Goal: Transaction & Acquisition: Purchase product/service

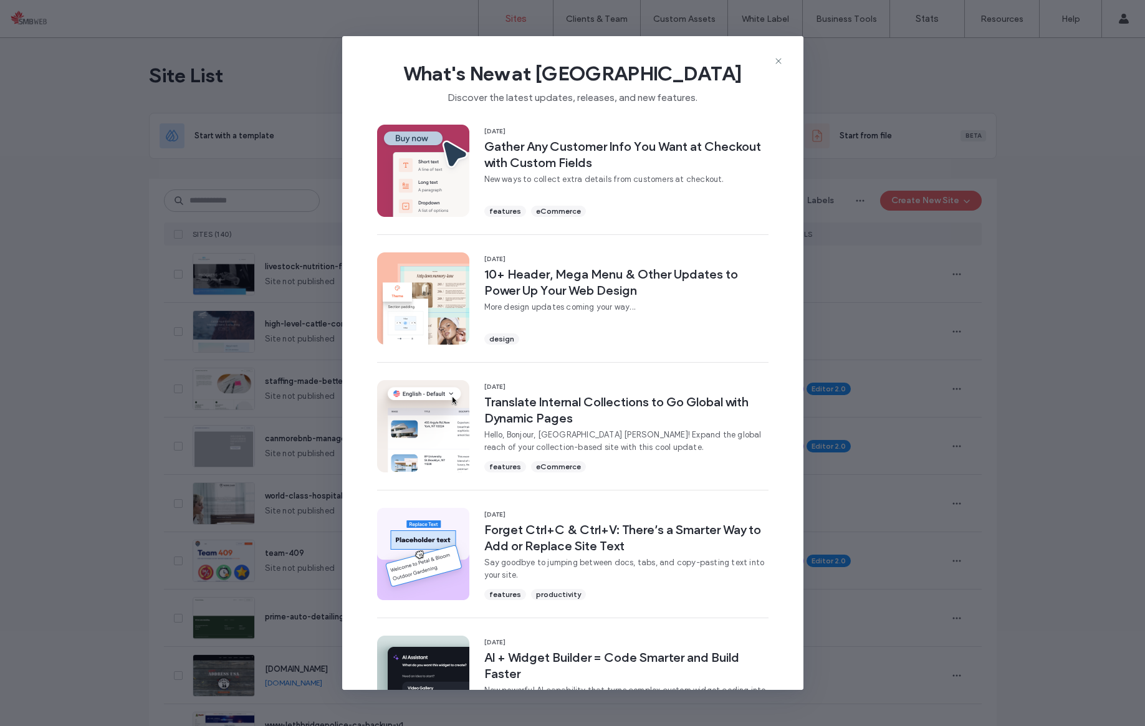
click at [783, 67] on span "What's New at Duda" at bounding box center [572, 73] width 421 height 25
click at [777, 64] on icon at bounding box center [779, 61] width 10 height 10
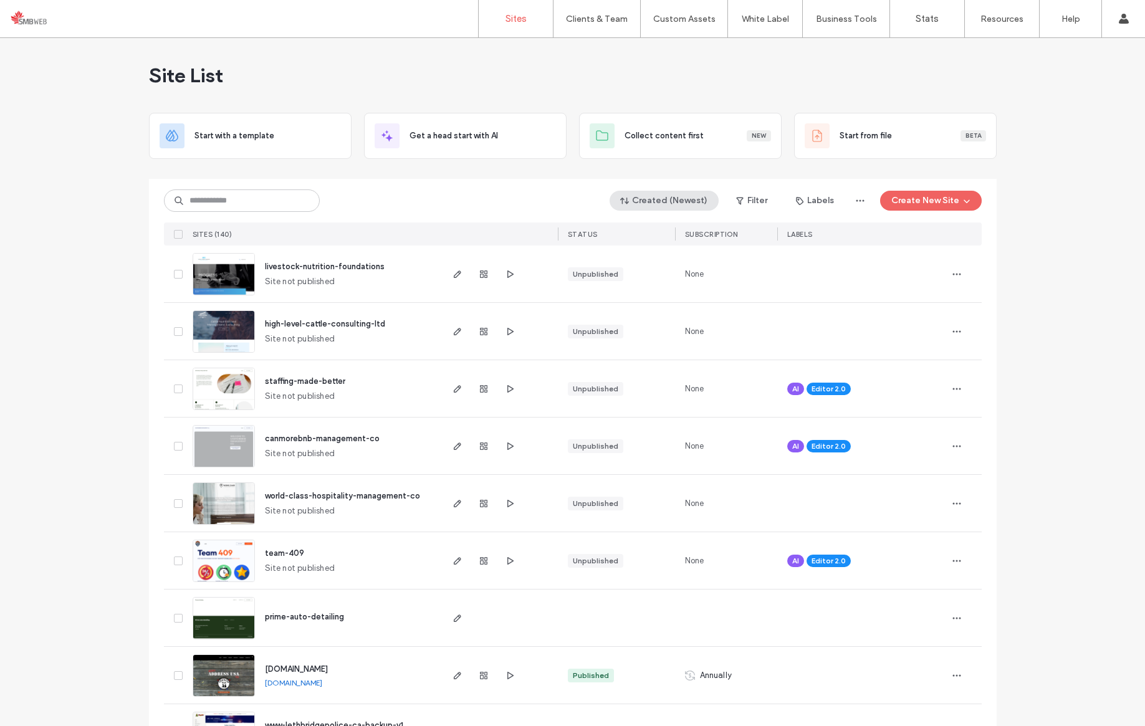
click at [684, 204] on button "Created (Newest)" at bounding box center [664, 201] width 109 height 20
click at [206, 202] on input at bounding box center [242, 201] width 156 height 22
click at [704, 236] on span "SUBSCRIPTION" at bounding box center [711, 234] width 53 height 9
click at [688, 230] on span "SUBSCRIPTION" at bounding box center [711, 234] width 53 height 9
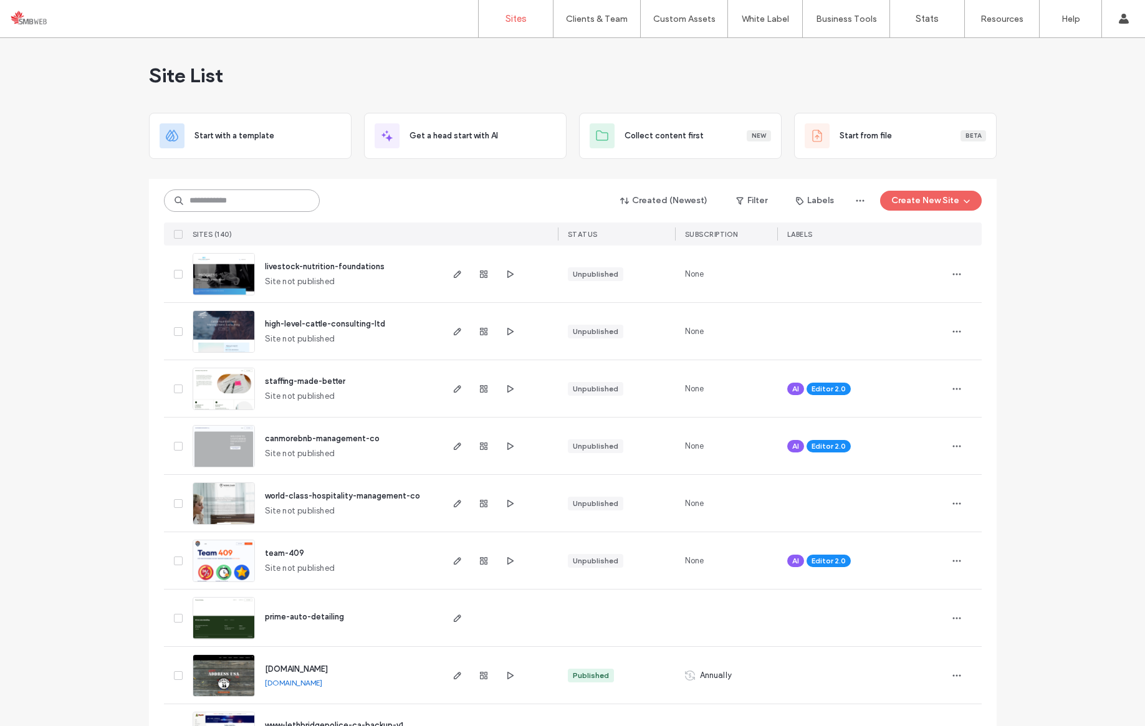
click at [261, 195] on input at bounding box center [242, 201] width 156 height 22
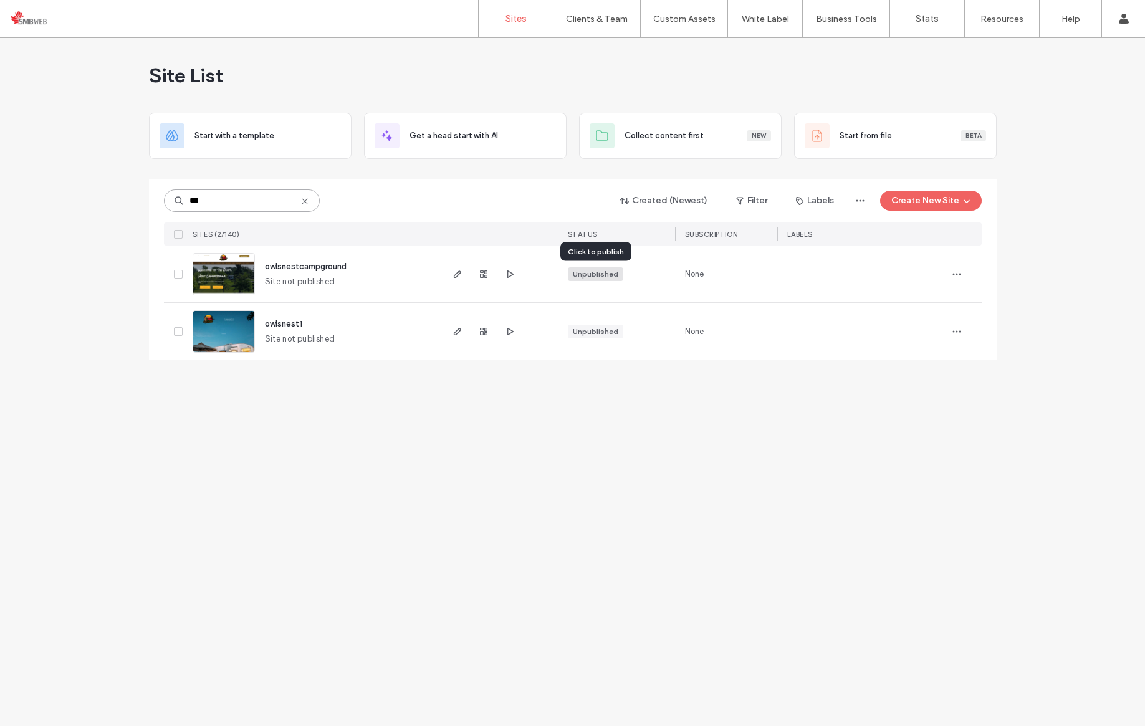
type input "***"
click at [591, 272] on div "Unpublished" at bounding box center [596, 274] width 46 height 11
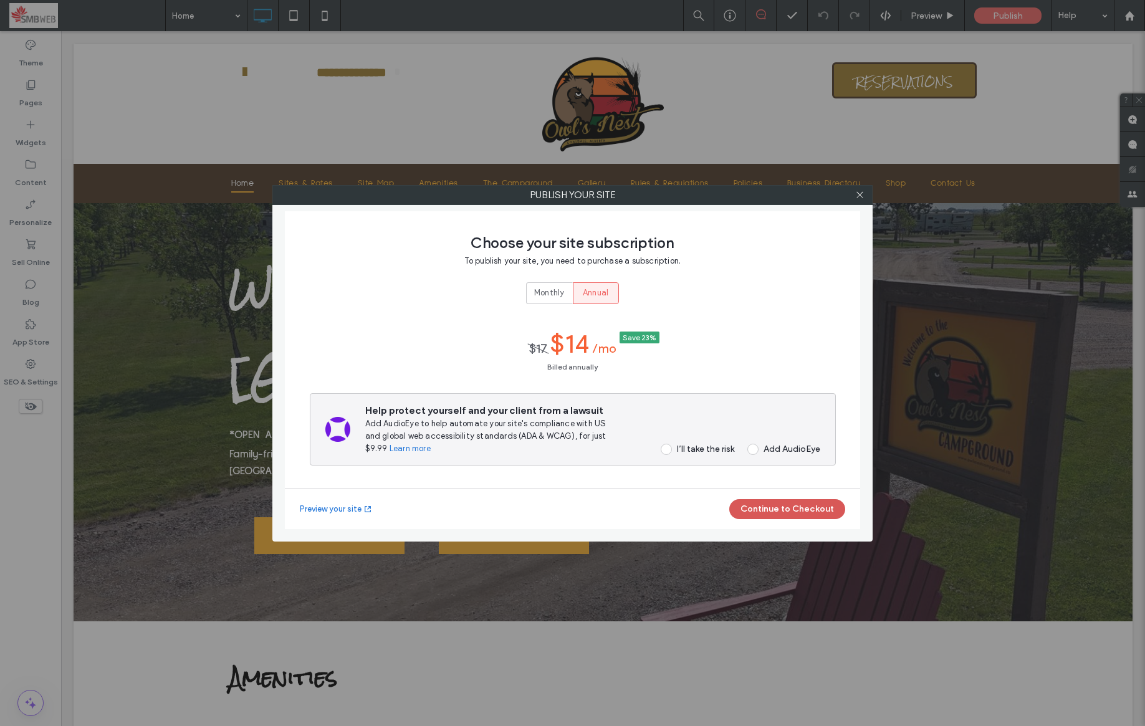
click at [789, 507] on button "Continue to Checkout" at bounding box center [787, 509] width 116 height 20
click at [668, 452] on span at bounding box center [666, 449] width 11 height 11
click at [745, 504] on button "Continue to Checkout" at bounding box center [787, 509] width 116 height 20
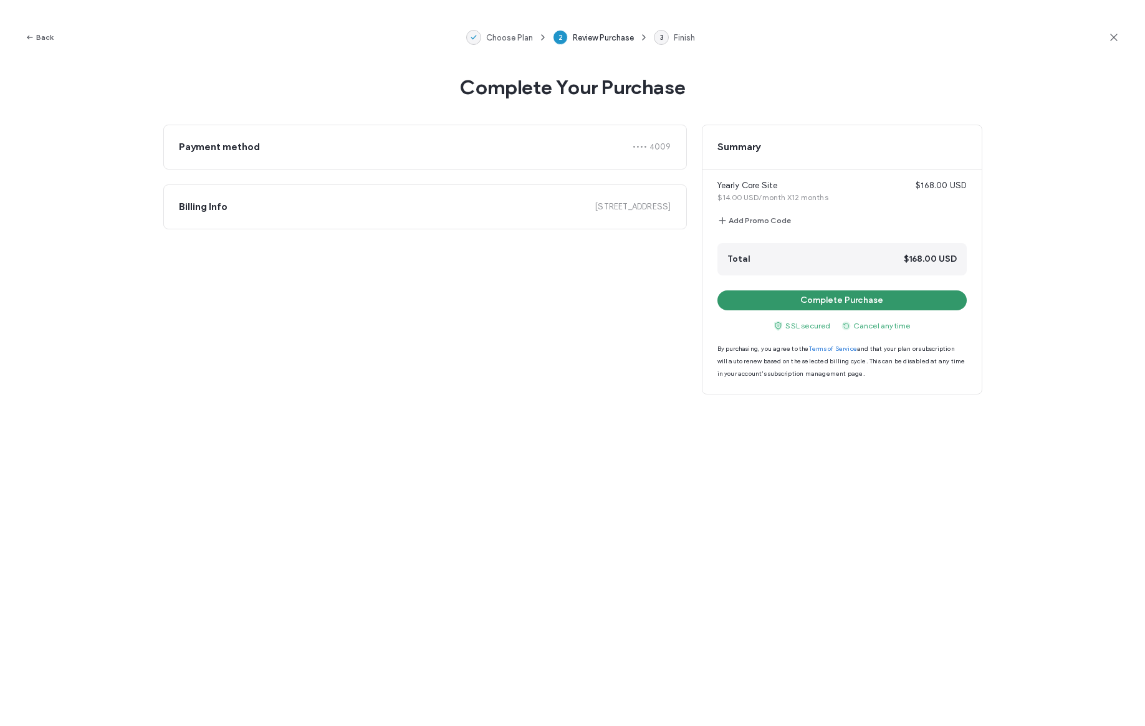
click at [869, 304] on button "Complete Purchase" at bounding box center [842, 301] width 249 height 20
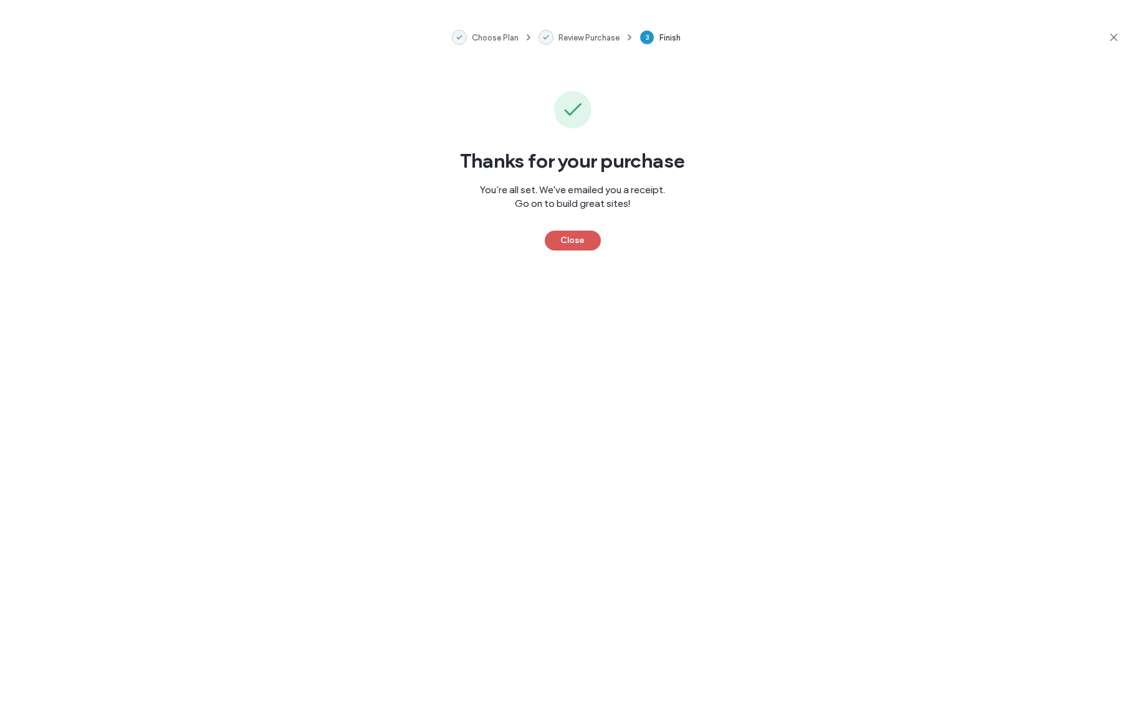
click at [590, 239] on button "Close" at bounding box center [573, 241] width 56 height 20
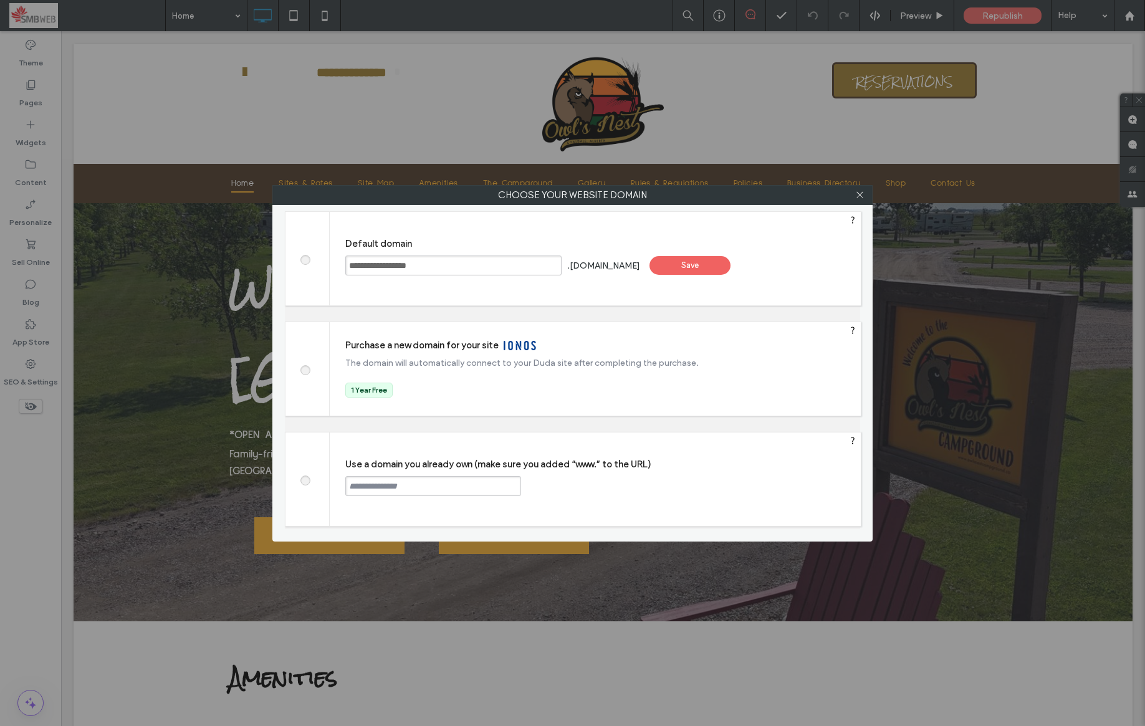
click at [305, 476] on span at bounding box center [305, 478] width 0 height 9
click at [467, 267] on input "**********" at bounding box center [453, 266] width 216 height 20
click at [467, 268] on input "**********" at bounding box center [453, 266] width 216 height 20
click at [455, 496] on input "text" at bounding box center [433, 486] width 176 height 20
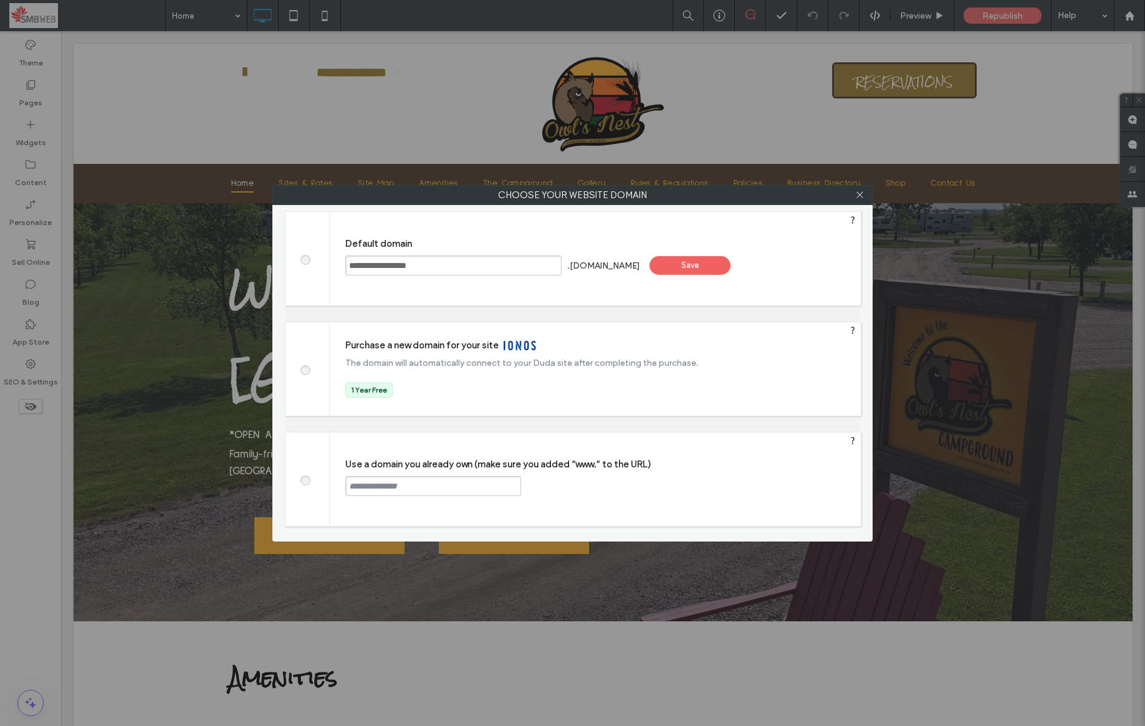
click at [458, 489] on input "text" at bounding box center [433, 486] width 176 height 20
paste input "**********"
type input "**********"
click at [566, 481] on div "Continue" at bounding box center [568, 485] width 81 height 19
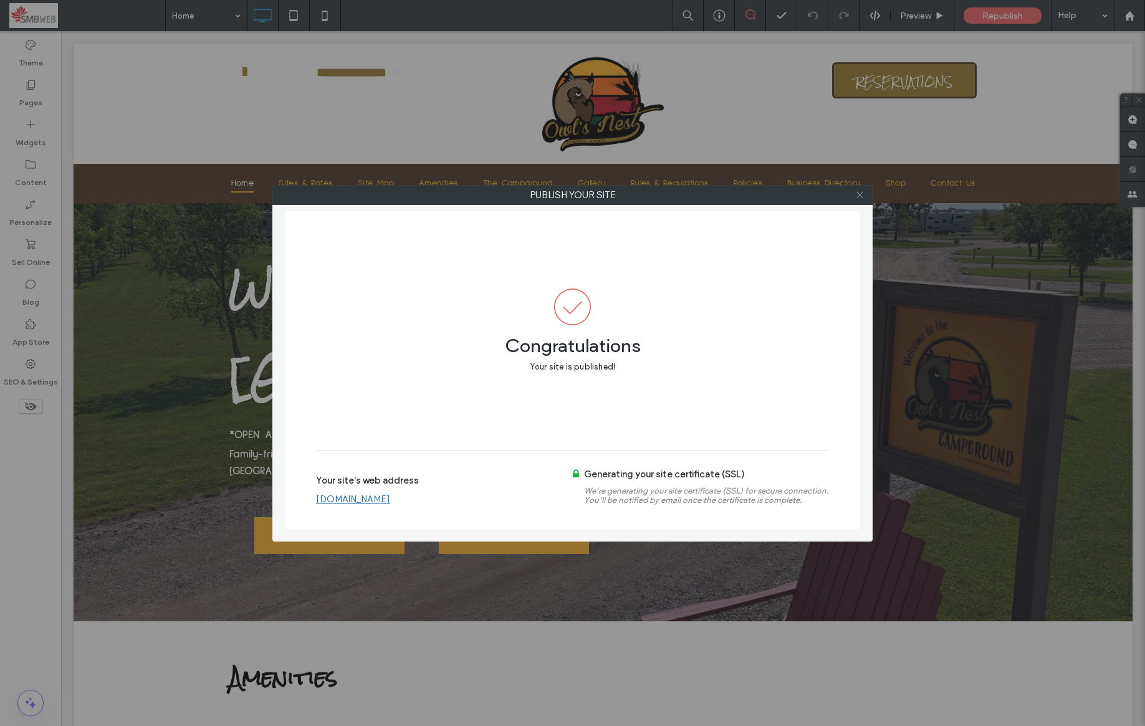
click at [862, 196] on icon at bounding box center [859, 194] width 9 height 9
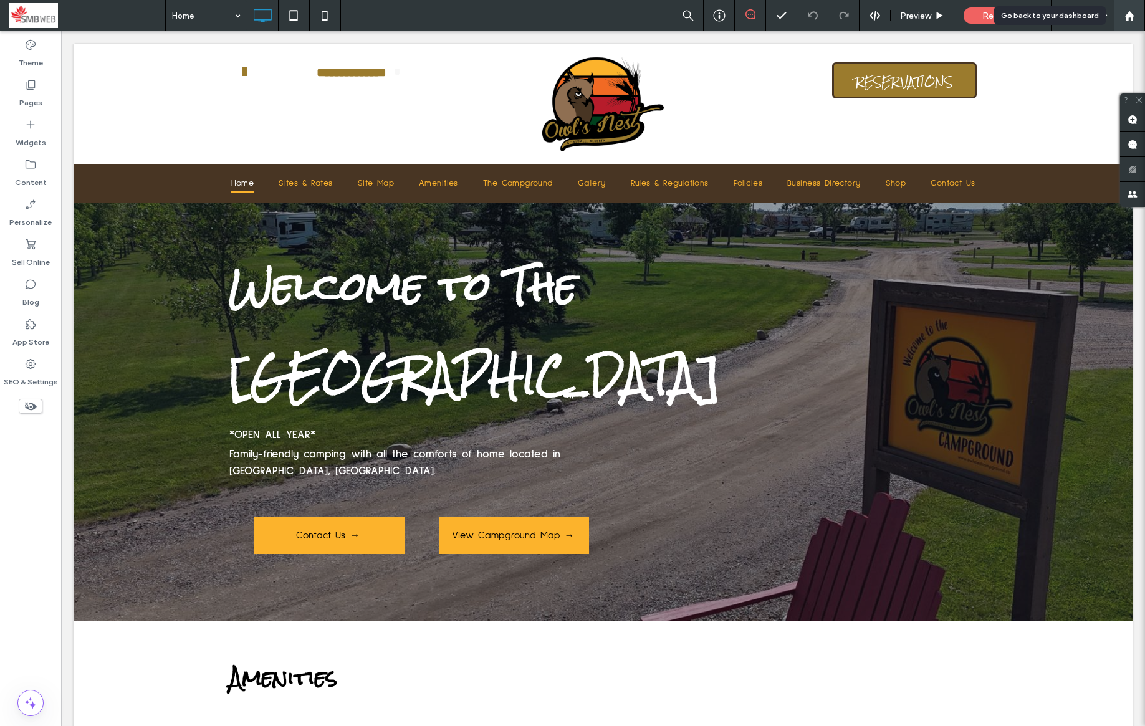
click at [1125, 18] on icon at bounding box center [1130, 16] width 11 height 11
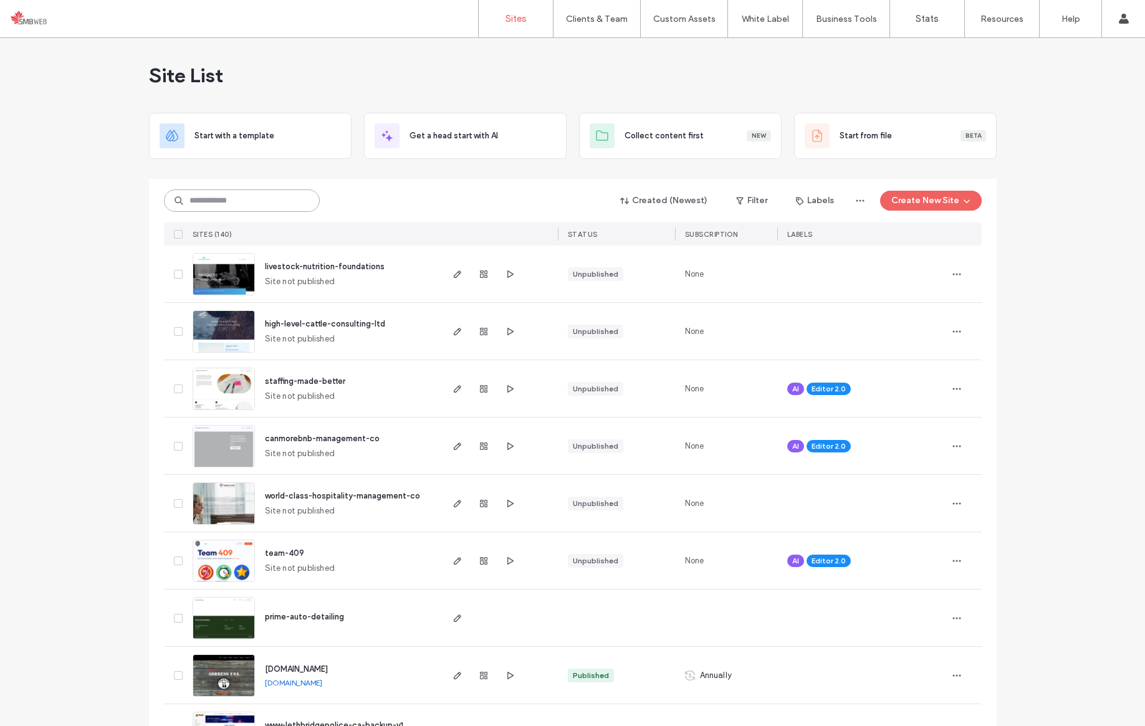
click at [203, 204] on input at bounding box center [242, 201] width 156 height 22
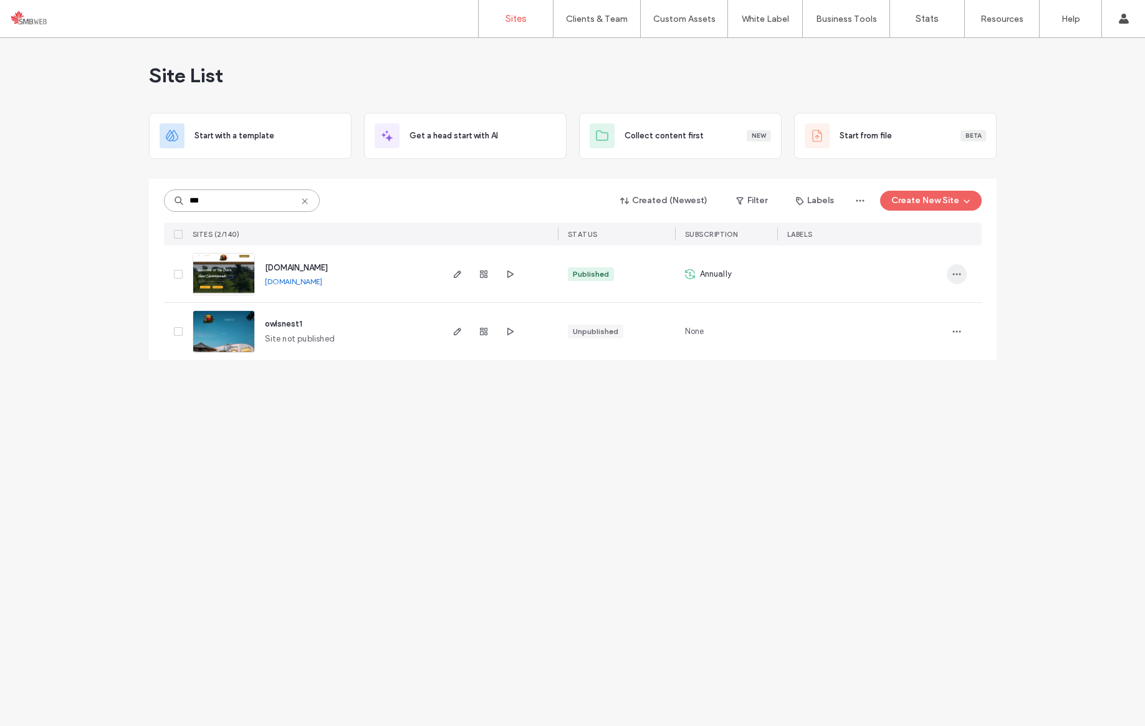
type input "***"
click at [953, 279] on span "button" at bounding box center [957, 274] width 20 height 20
click at [909, 408] on span "Site Dashboard" at bounding box center [909, 409] width 60 height 12
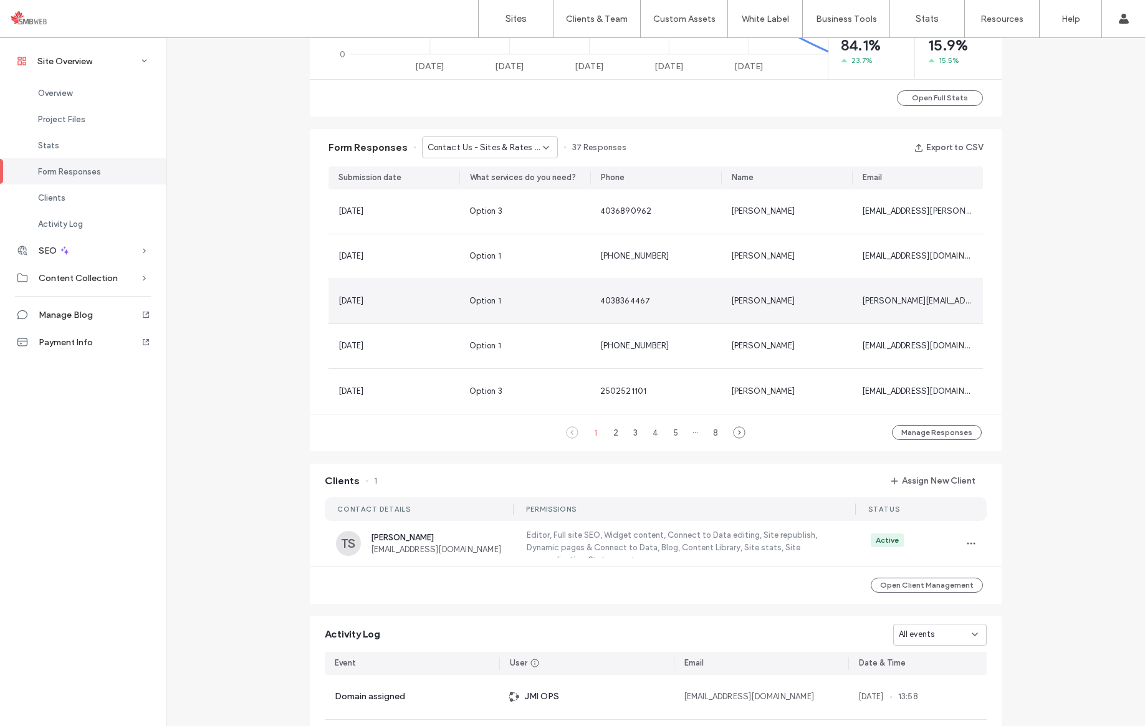
scroll to position [741, 0]
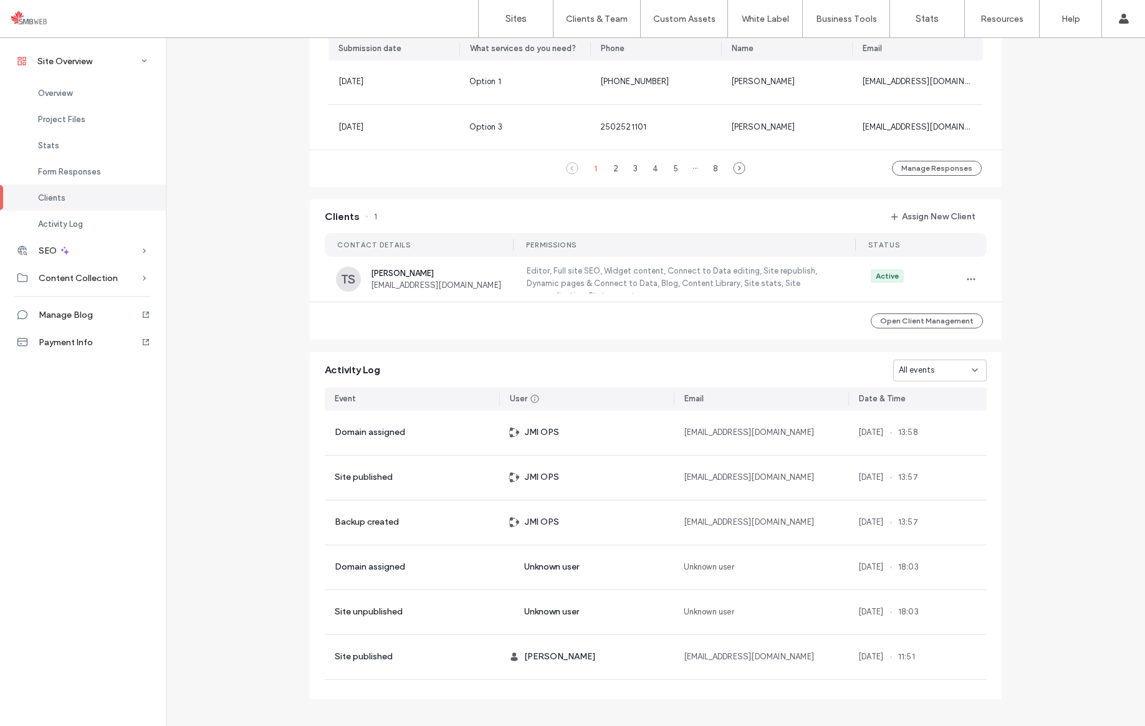
scroll to position [990, 0]
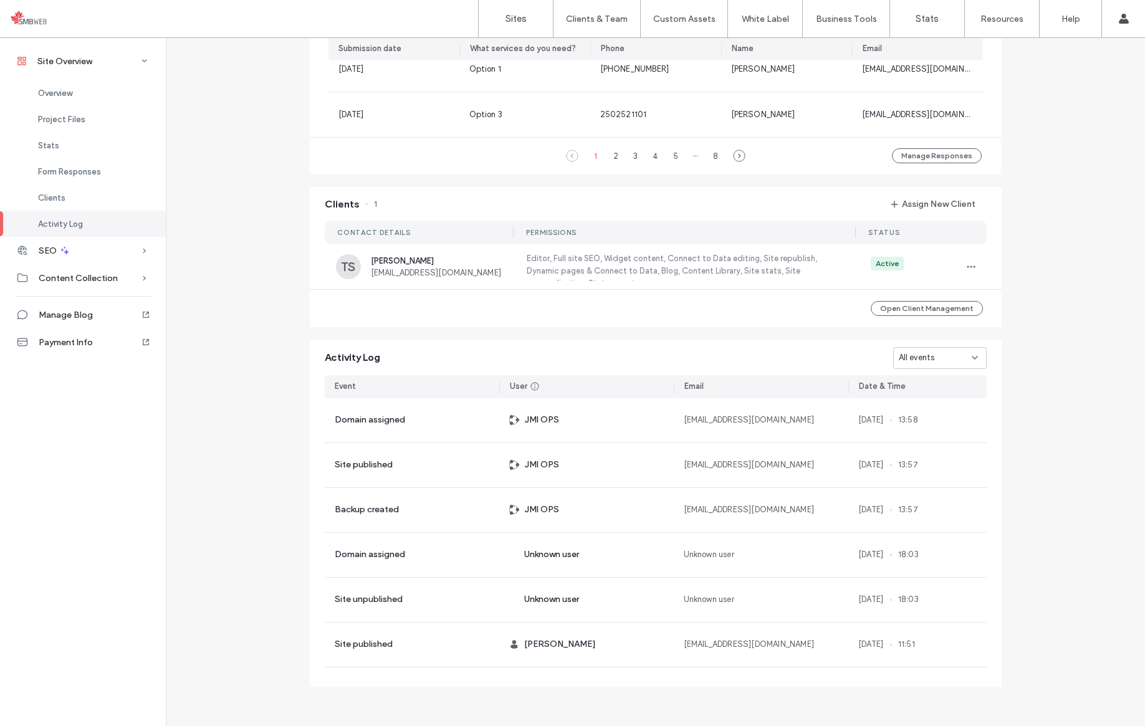
click at [970, 358] on icon at bounding box center [975, 358] width 10 height 10
click at [938, 425] on span "Site published" at bounding box center [922, 424] width 55 height 12
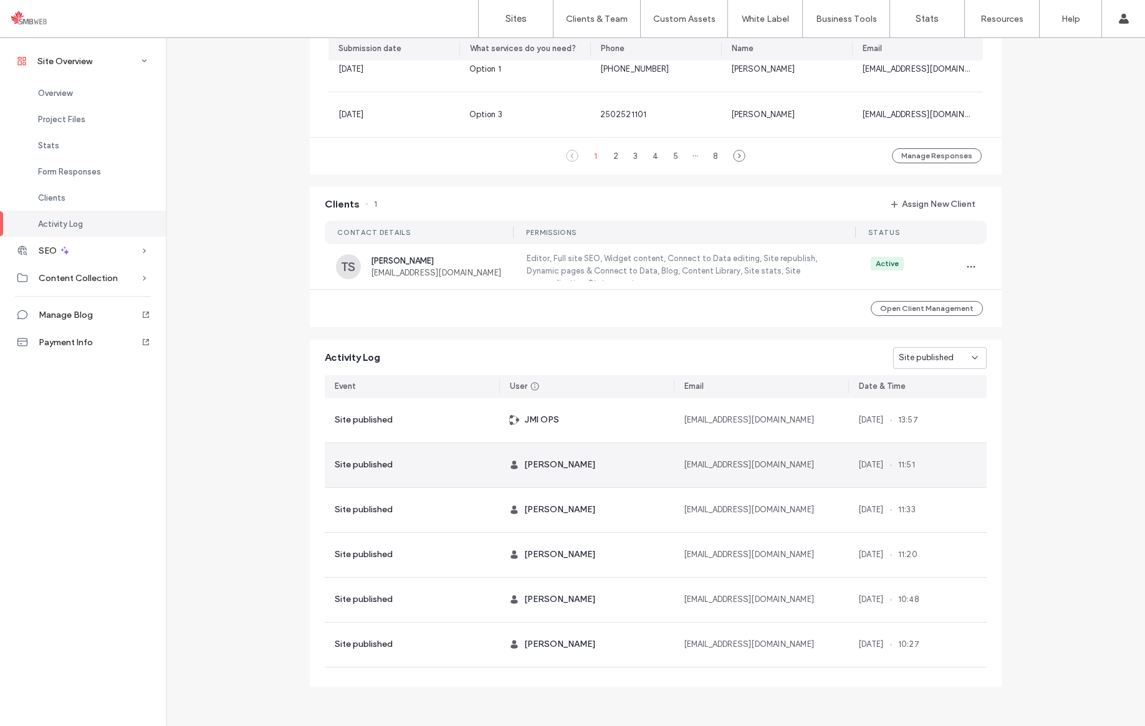
click at [435, 470] on div "Site published" at bounding box center [412, 465] width 175 height 44
click at [659, 473] on div "Trevor Sampson" at bounding box center [586, 465] width 175 height 44
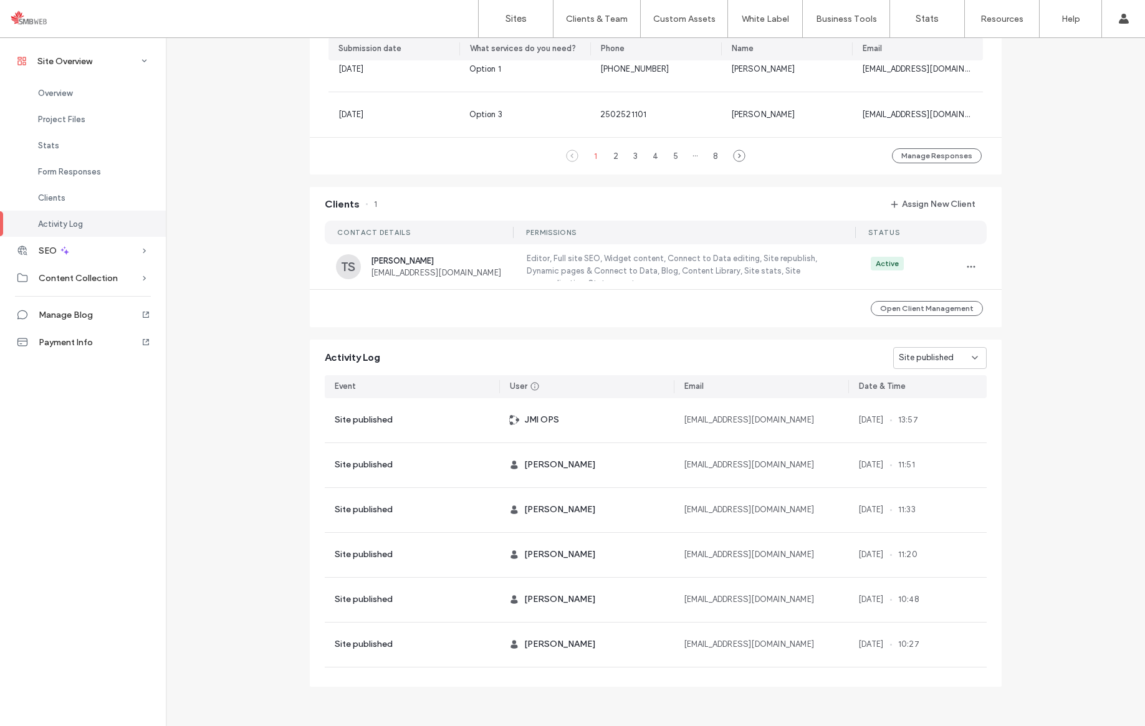
click at [970, 357] on icon at bounding box center [975, 358] width 10 height 10
click at [85, 342] on span "Payment Info" at bounding box center [66, 342] width 54 height 11
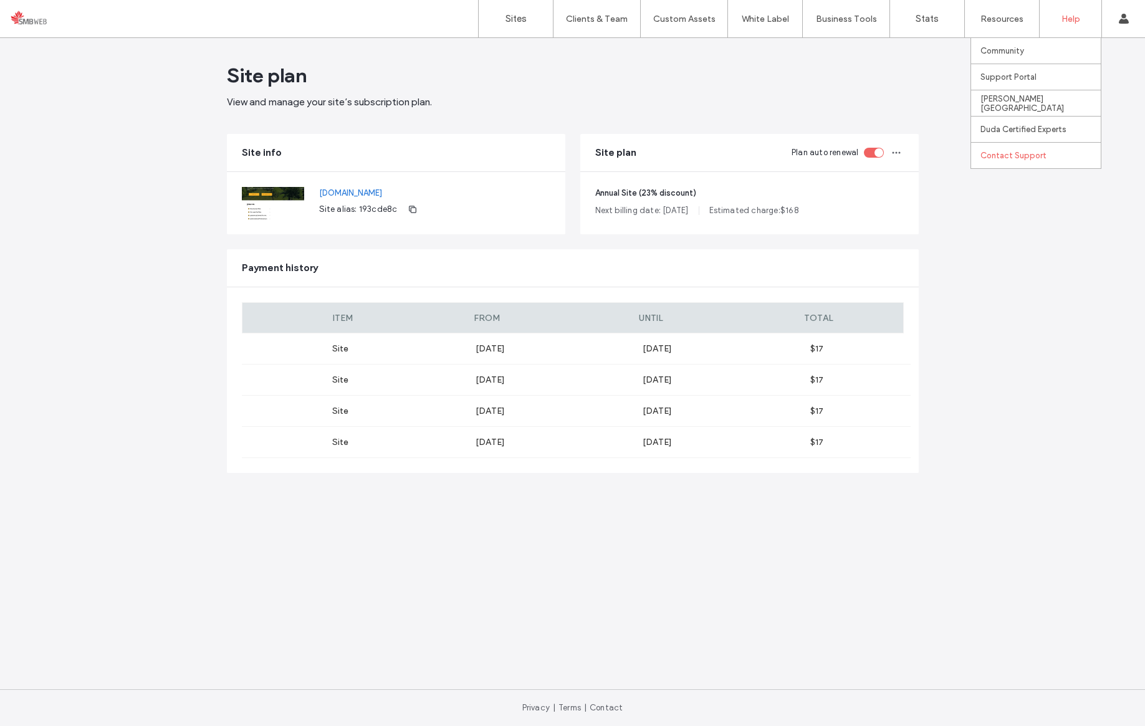
click at [1026, 156] on label "Contact Support" at bounding box center [1014, 155] width 66 height 9
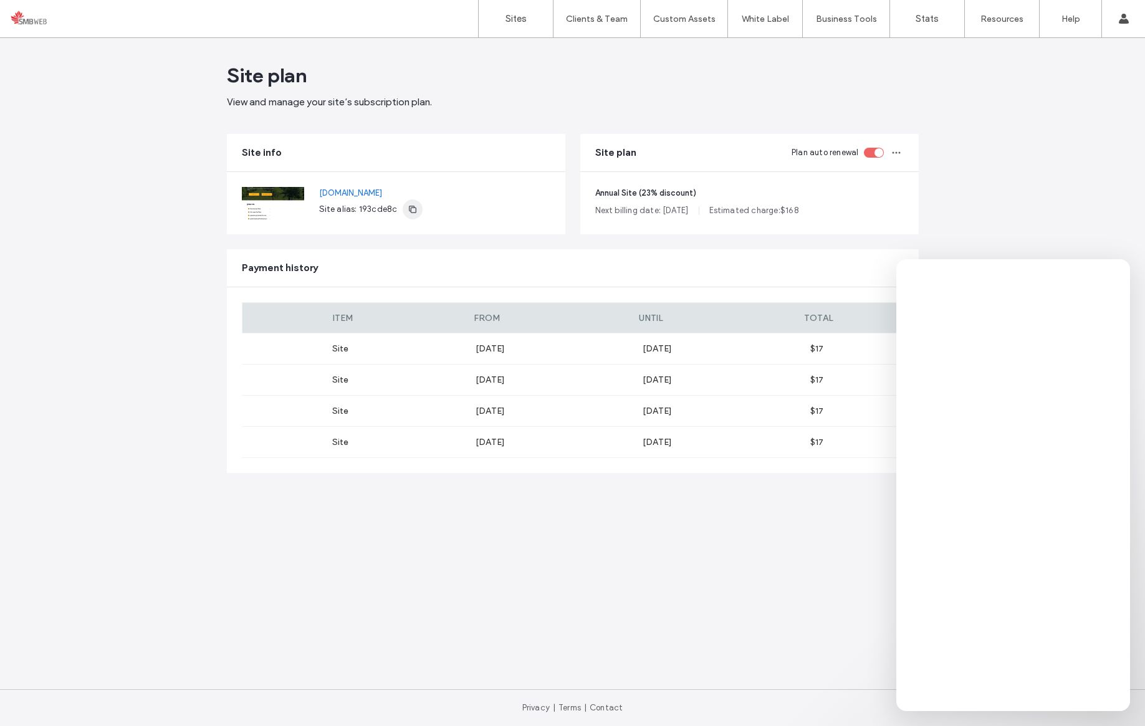
click at [408, 210] on icon "button" at bounding box center [413, 209] width 10 height 10
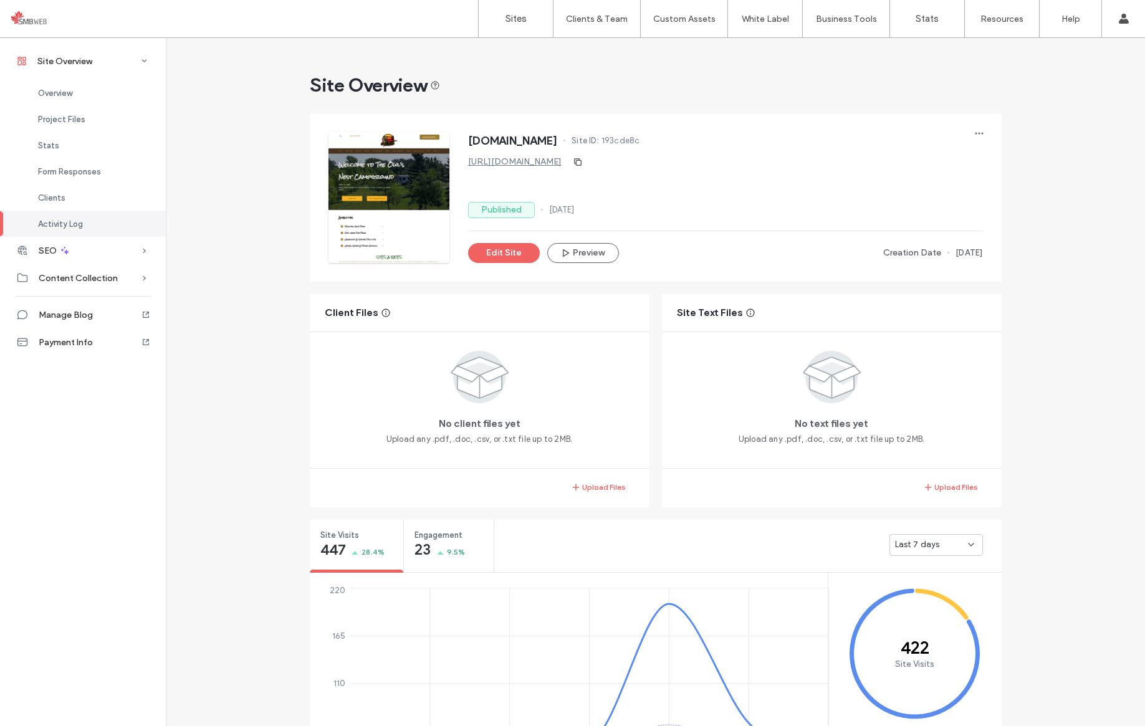
scroll to position [1001, 0]
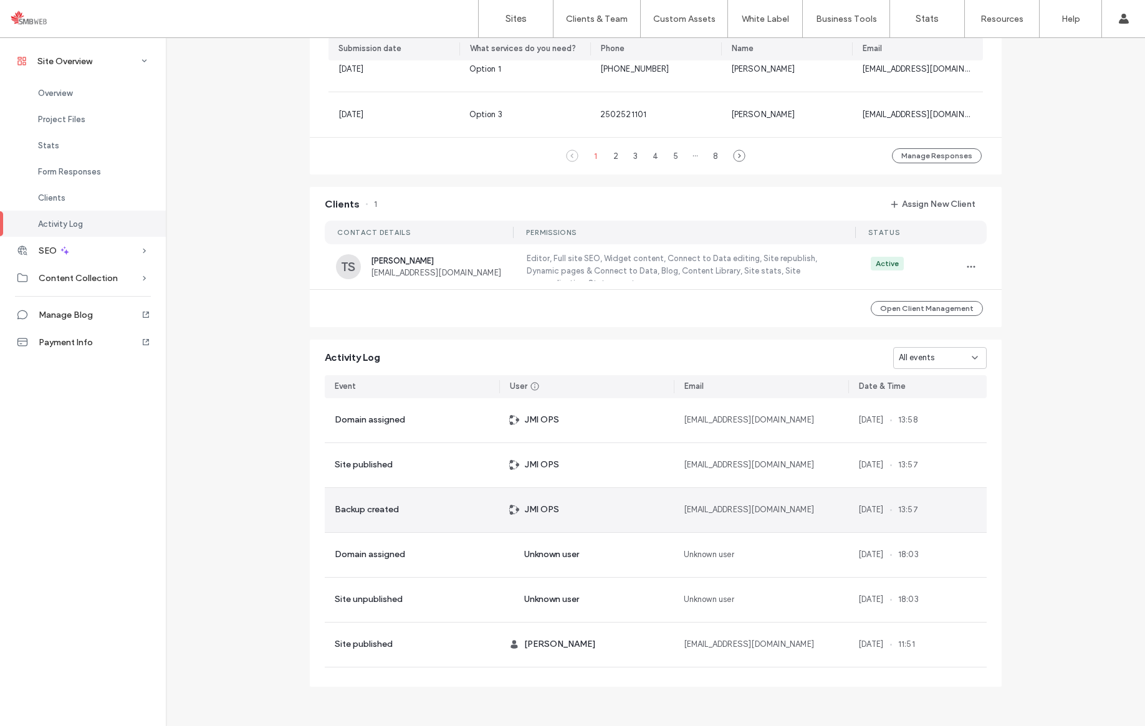
click at [970, 355] on icon at bounding box center [975, 358] width 10 height 10
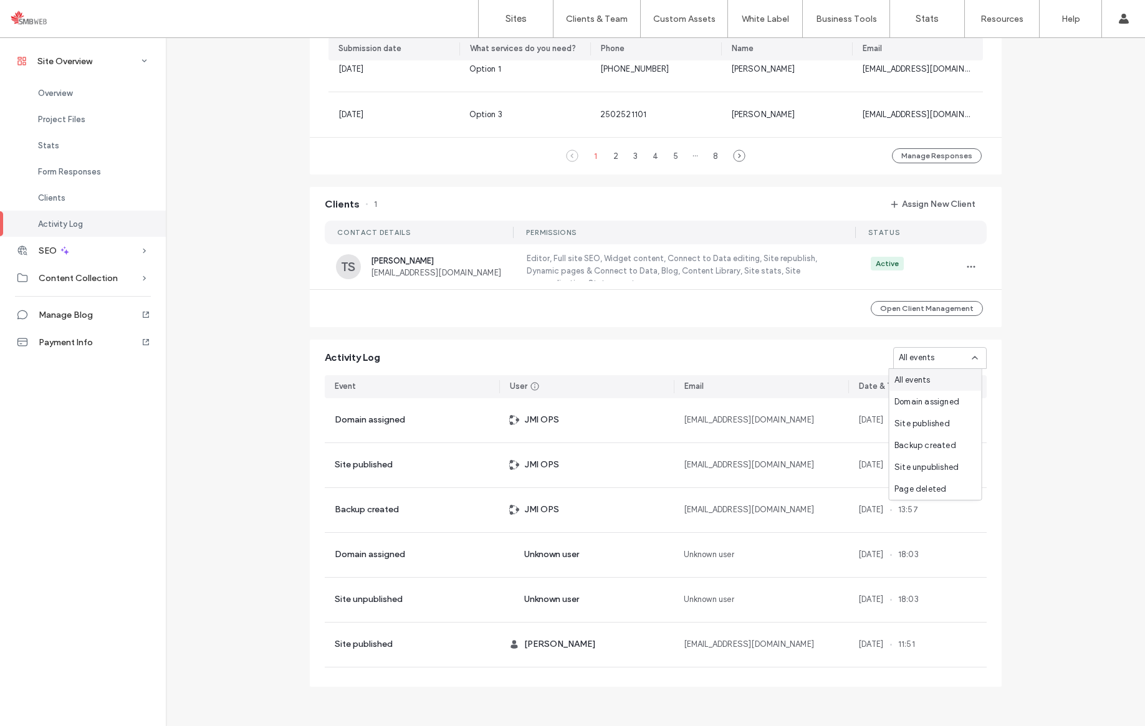
click at [972, 355] on icon at bounding box center [975, 358] width 10 height 10
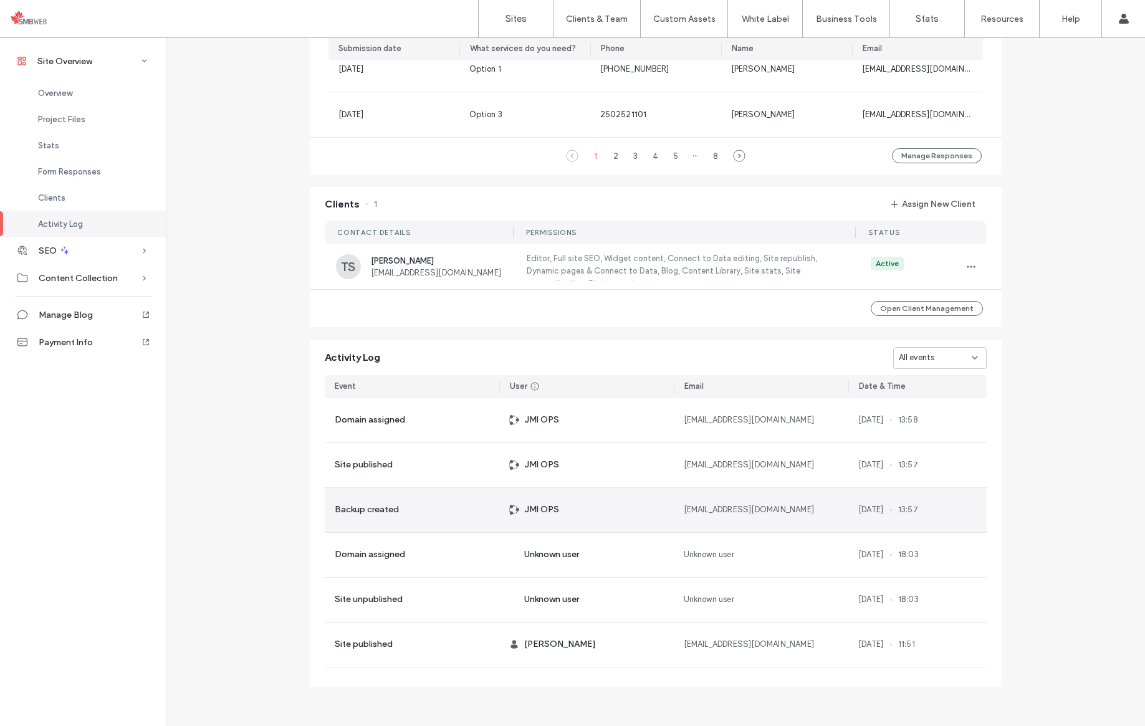
scroll to position [95, 0]
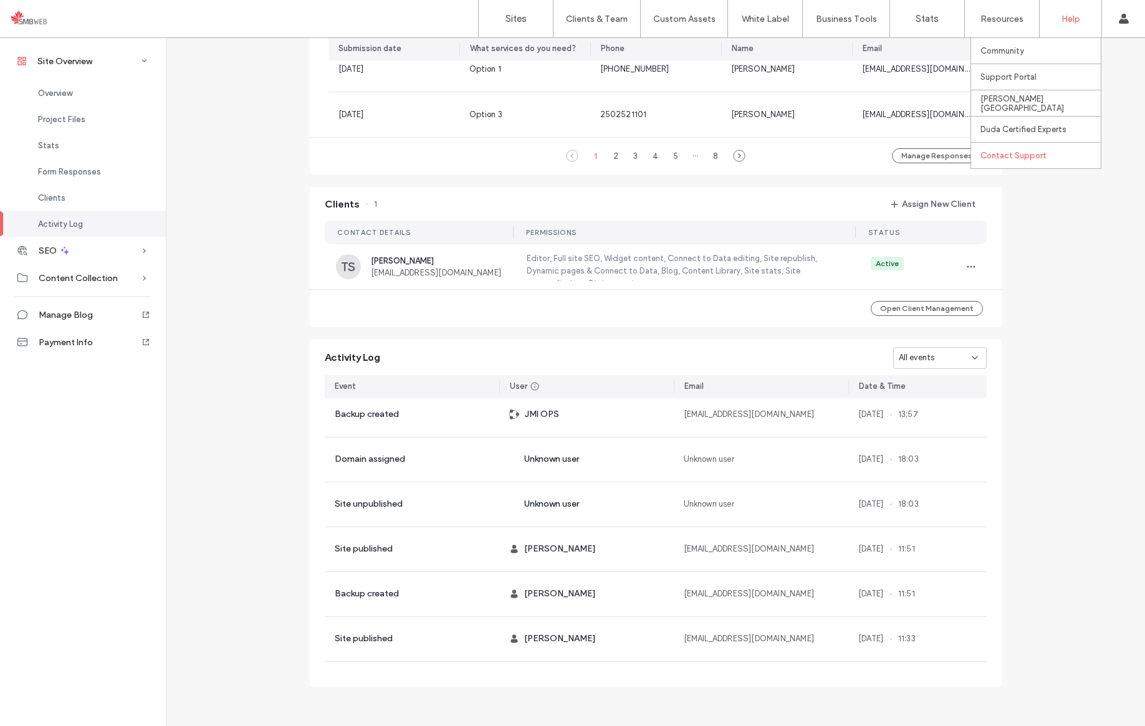
click at [1049, 153] on div "Contact Support" at bounding box center [1041, 156] width 120 height 26
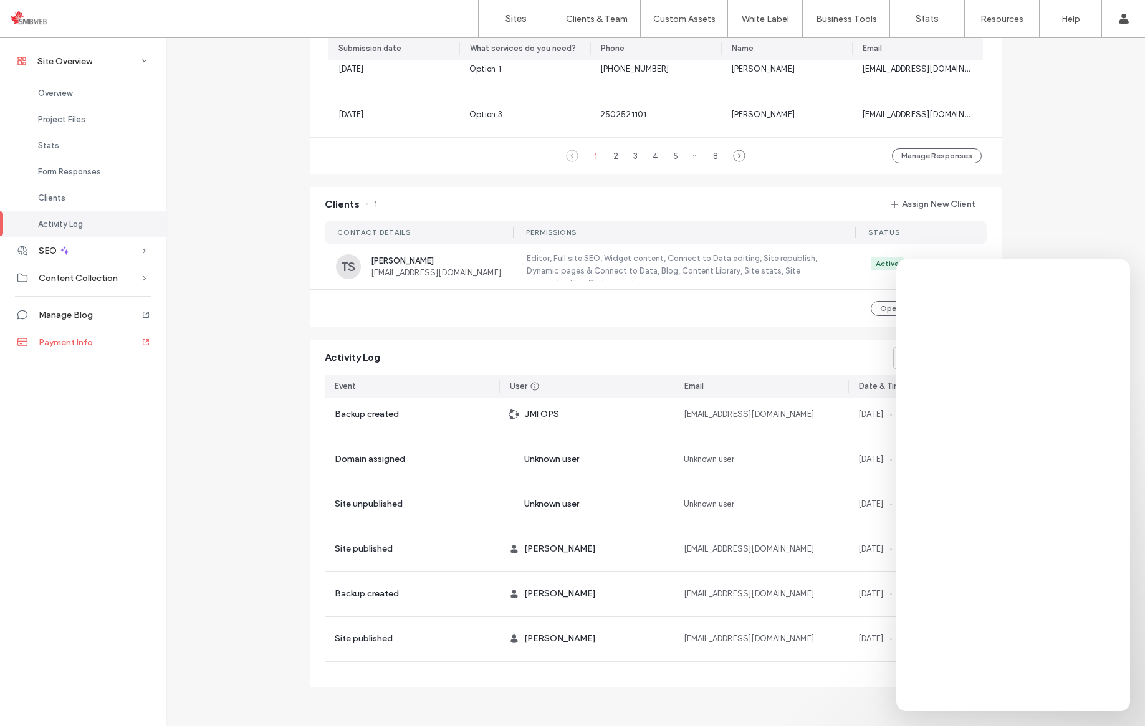
click at [31, 344] on div "Payment Info" at bounding box center [83, 342] width 166 height 27
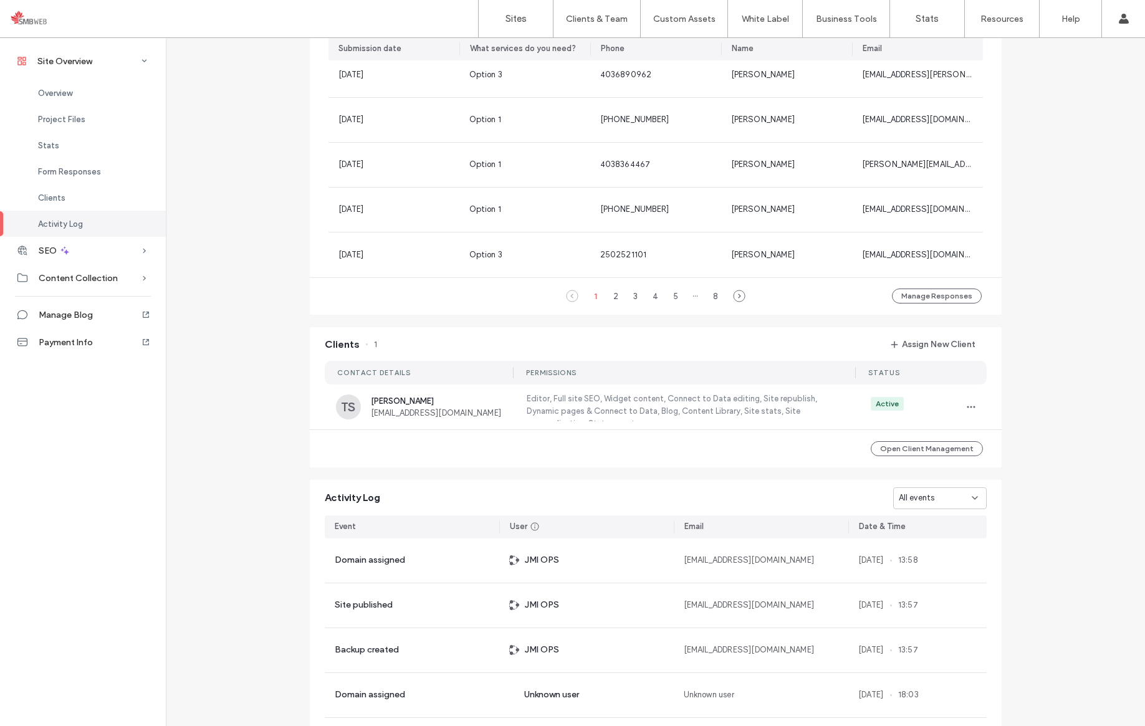
scroll to position [1001, 0]
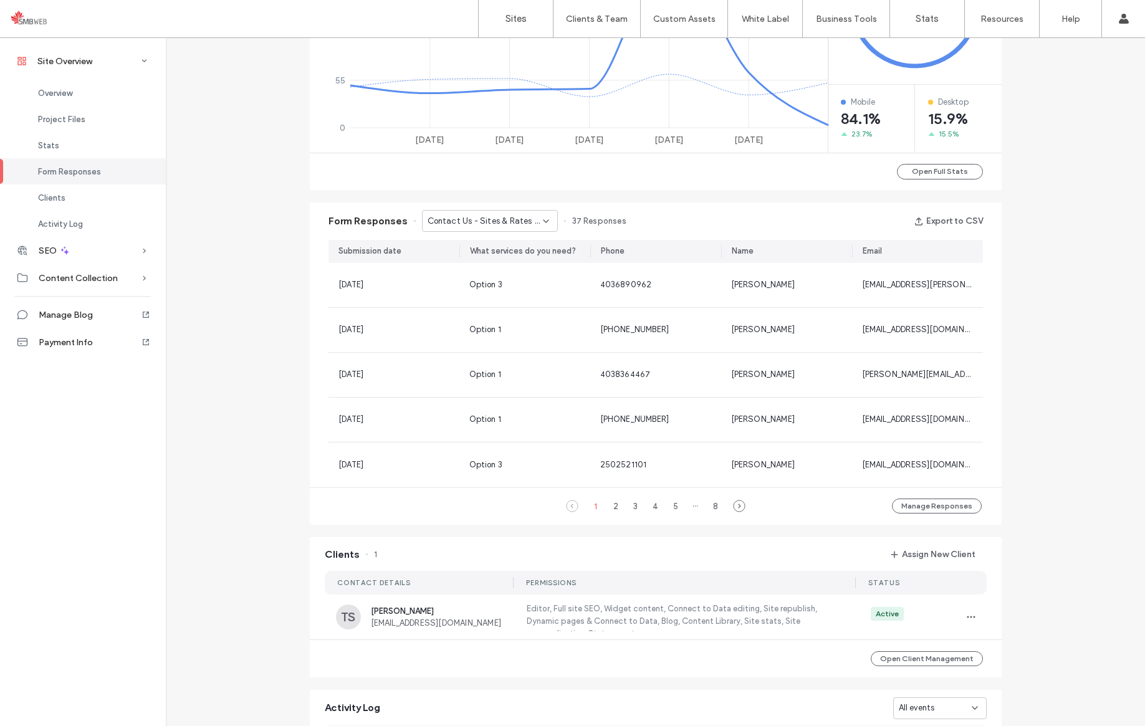
scroll to position [734, 0]
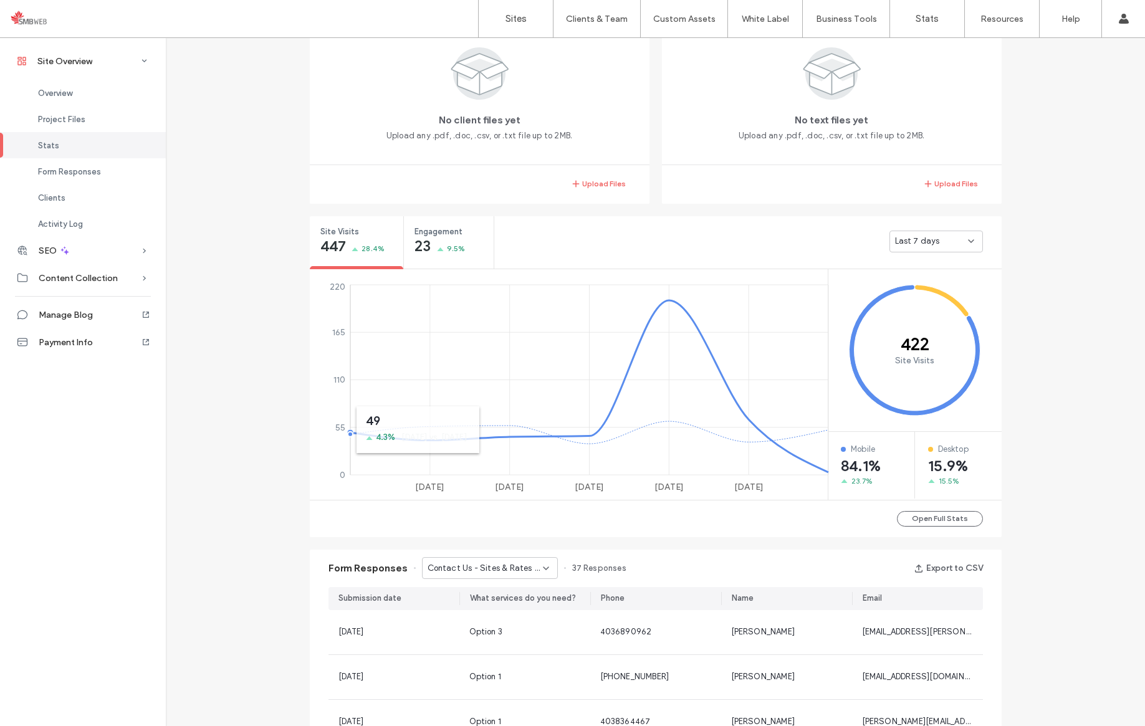
scroll to position [295, 0]
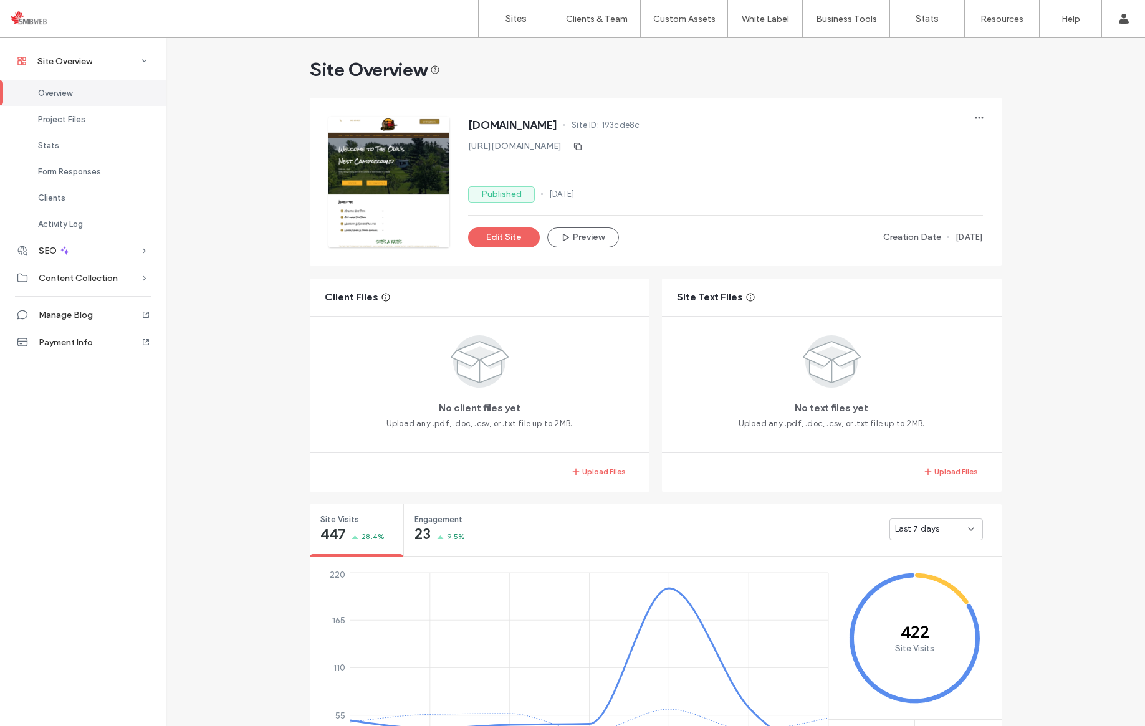
scroll to position [24, 0]
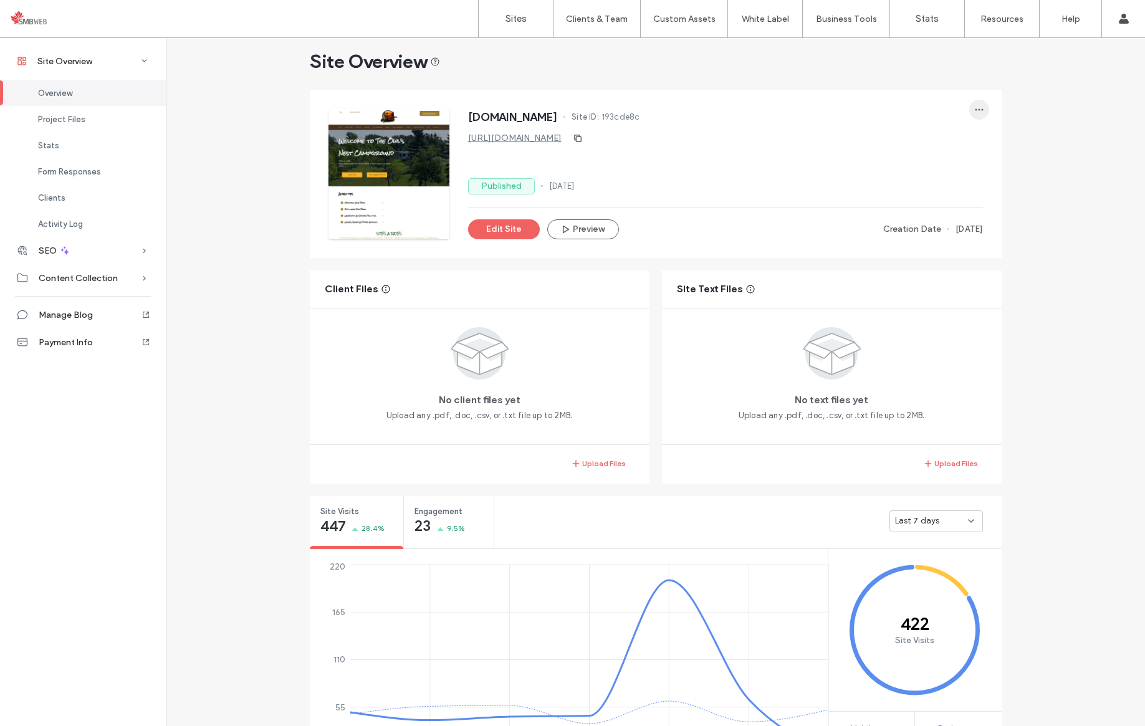
click at [979, 110] on span "button" at bounding box center [979, 110] width 20 height 20
click at [145, 66] on icon at bounding box center [144, 61] width 12 height 12
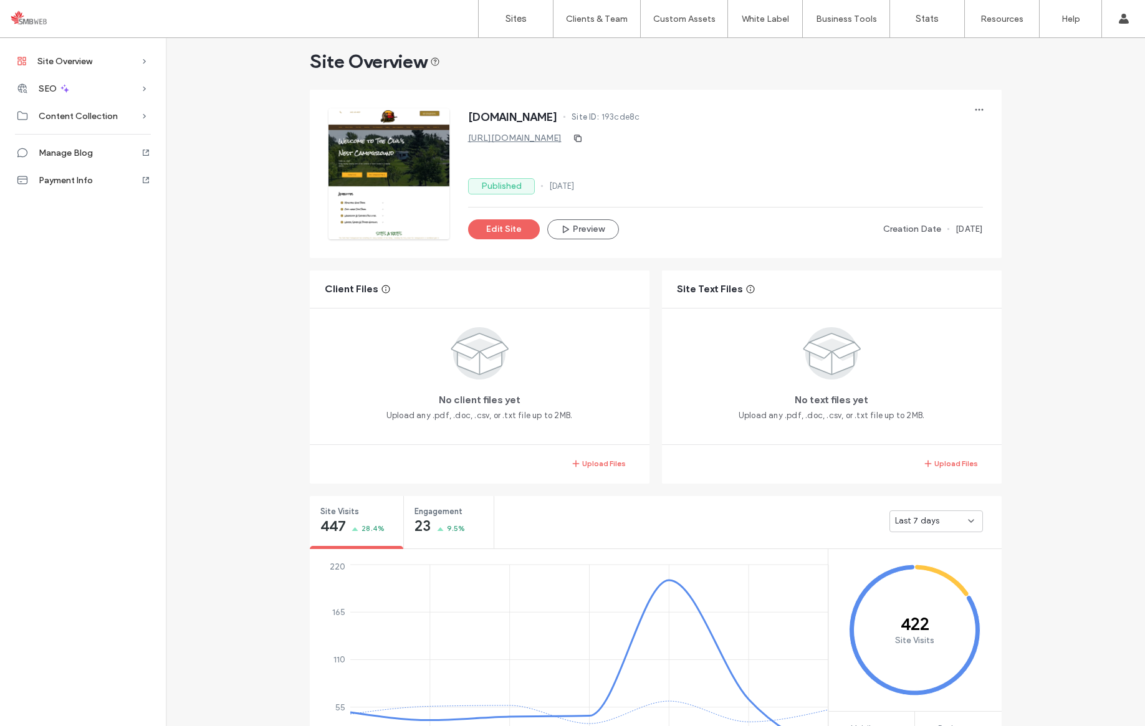
scroll to position [24, 0]
click at [24, 24] on div at bounding box center [80, 19] width 142 height 20
